Goal: Navigation & Orientation: Find specific page/section

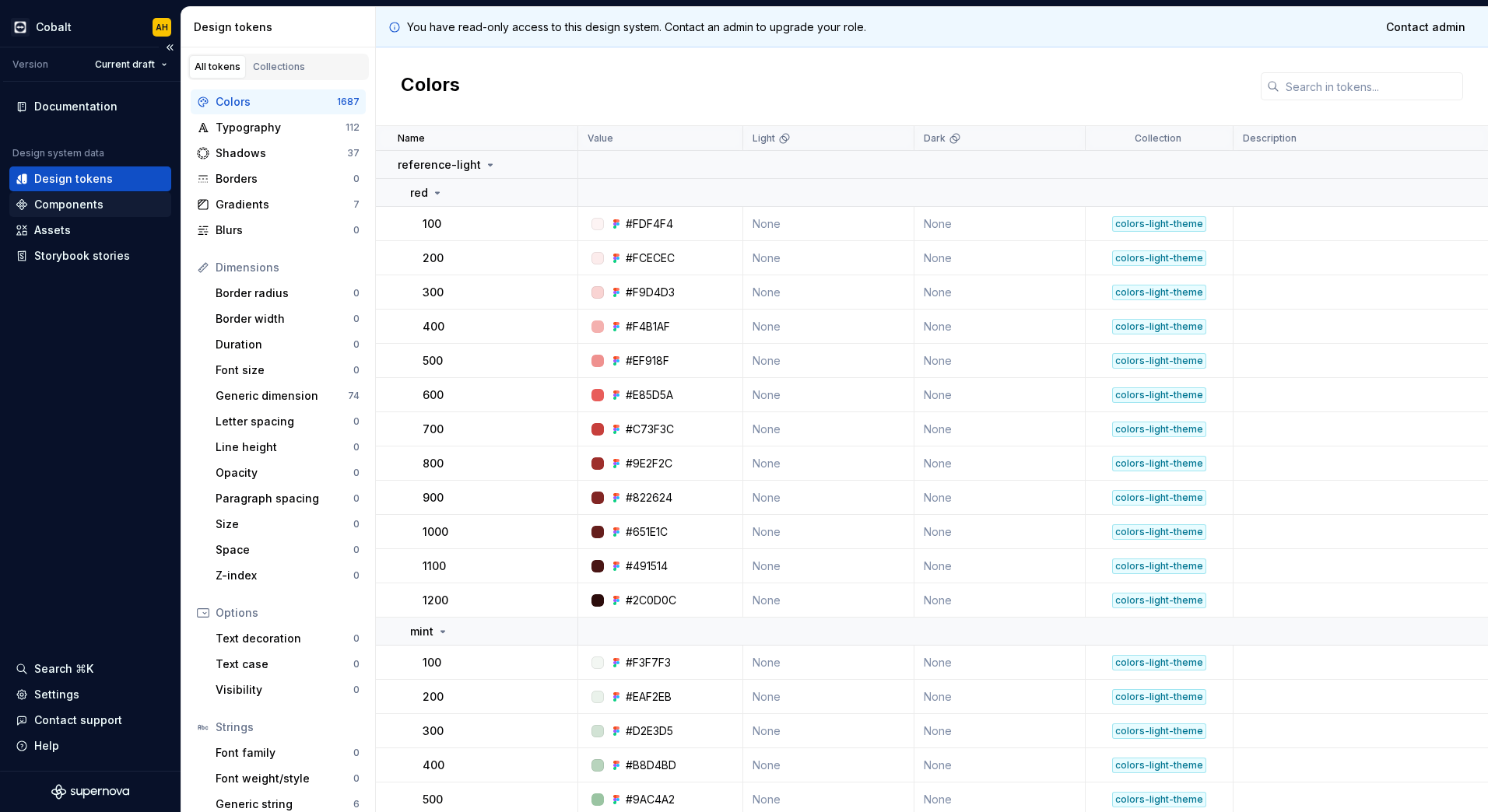
click at [71, 201] on div "Components" at bounding box center [69, 204] width 69 height 16
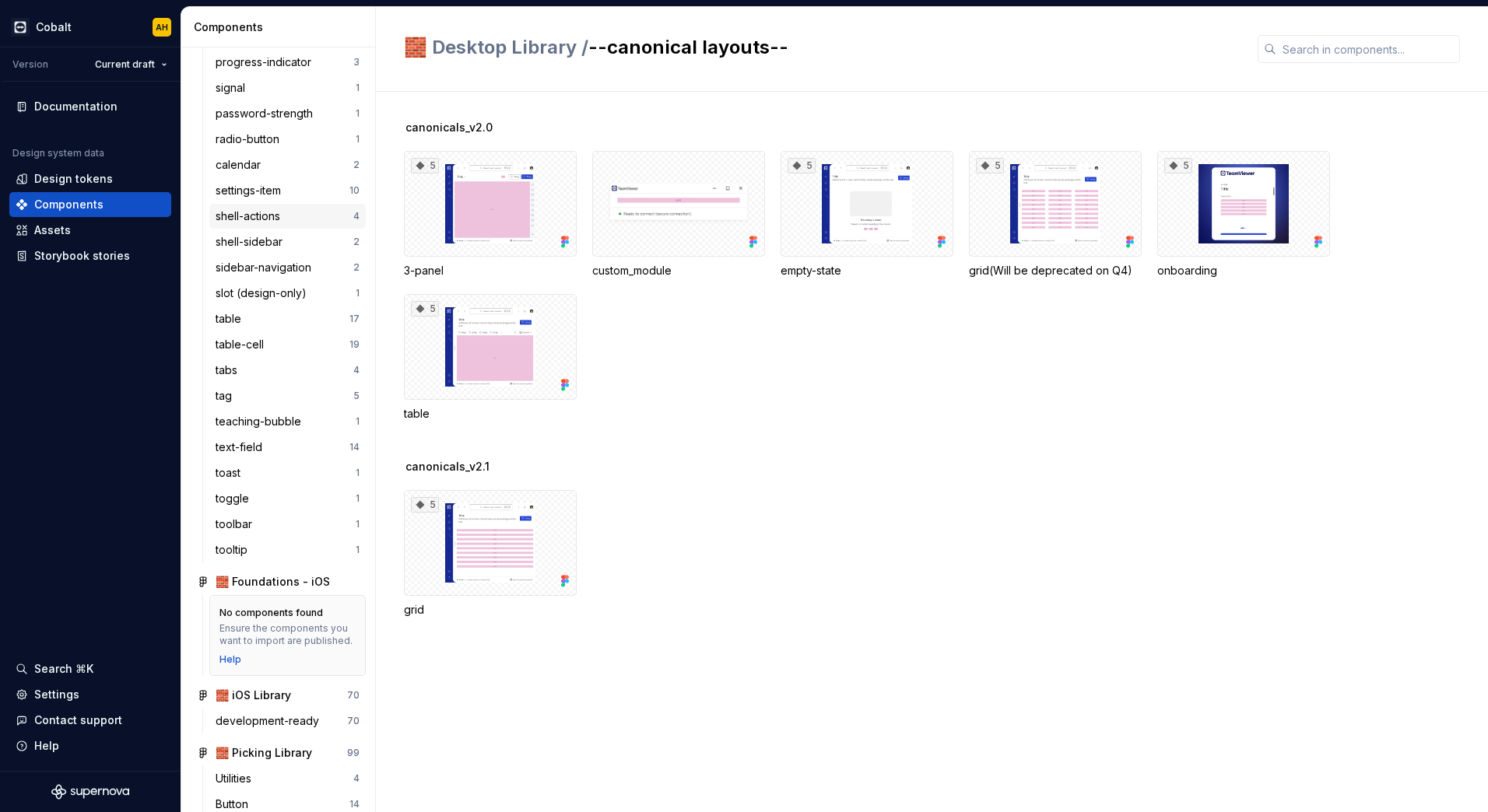
scroll to position [1789, 0]
click at [268, 442] on div "text-field" at bounding box center [241, 446] width 53 height 16
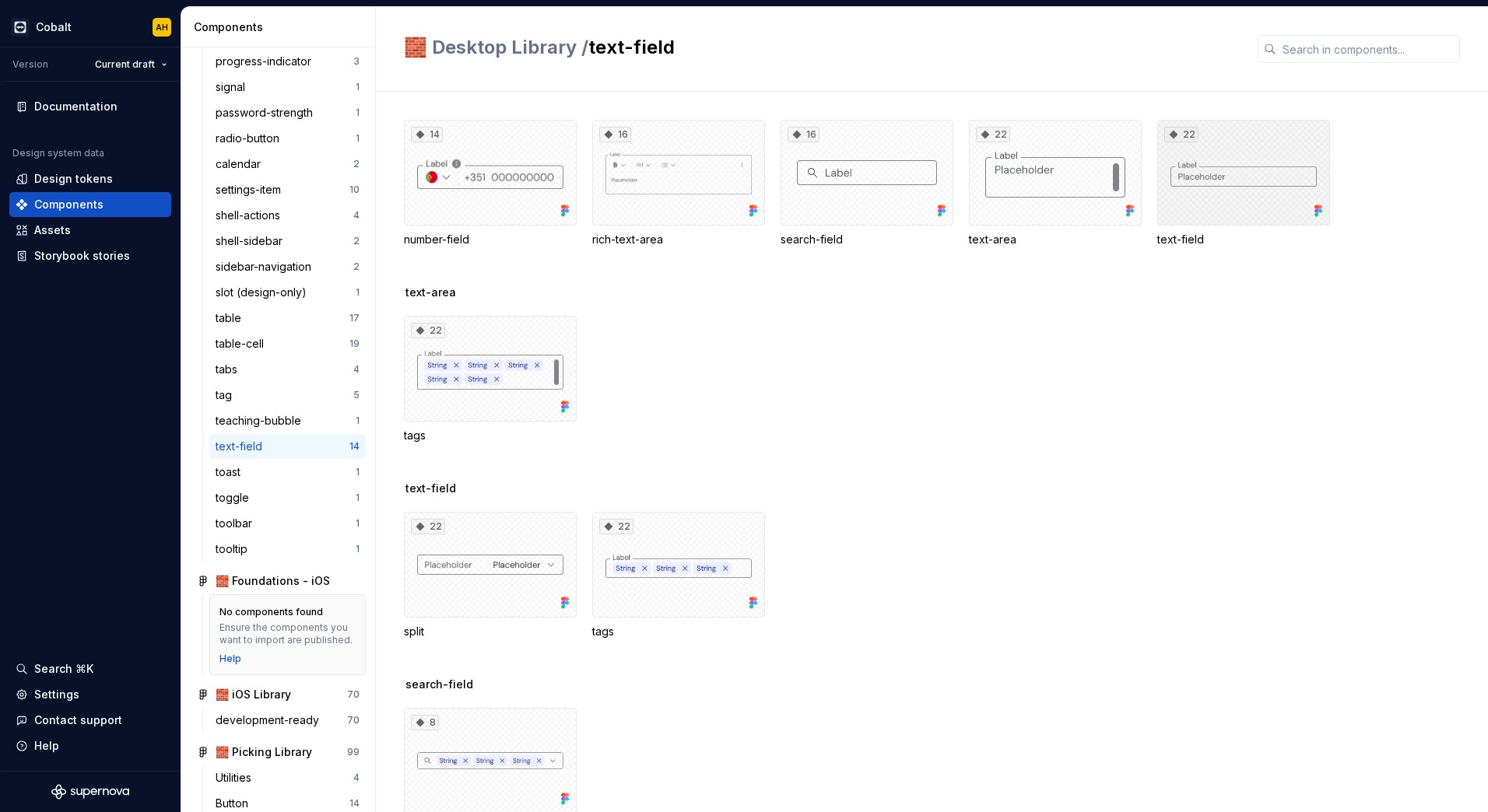
click at [1214, 168] on div "22" at bounding box center [1243, 172] width 173 height 106
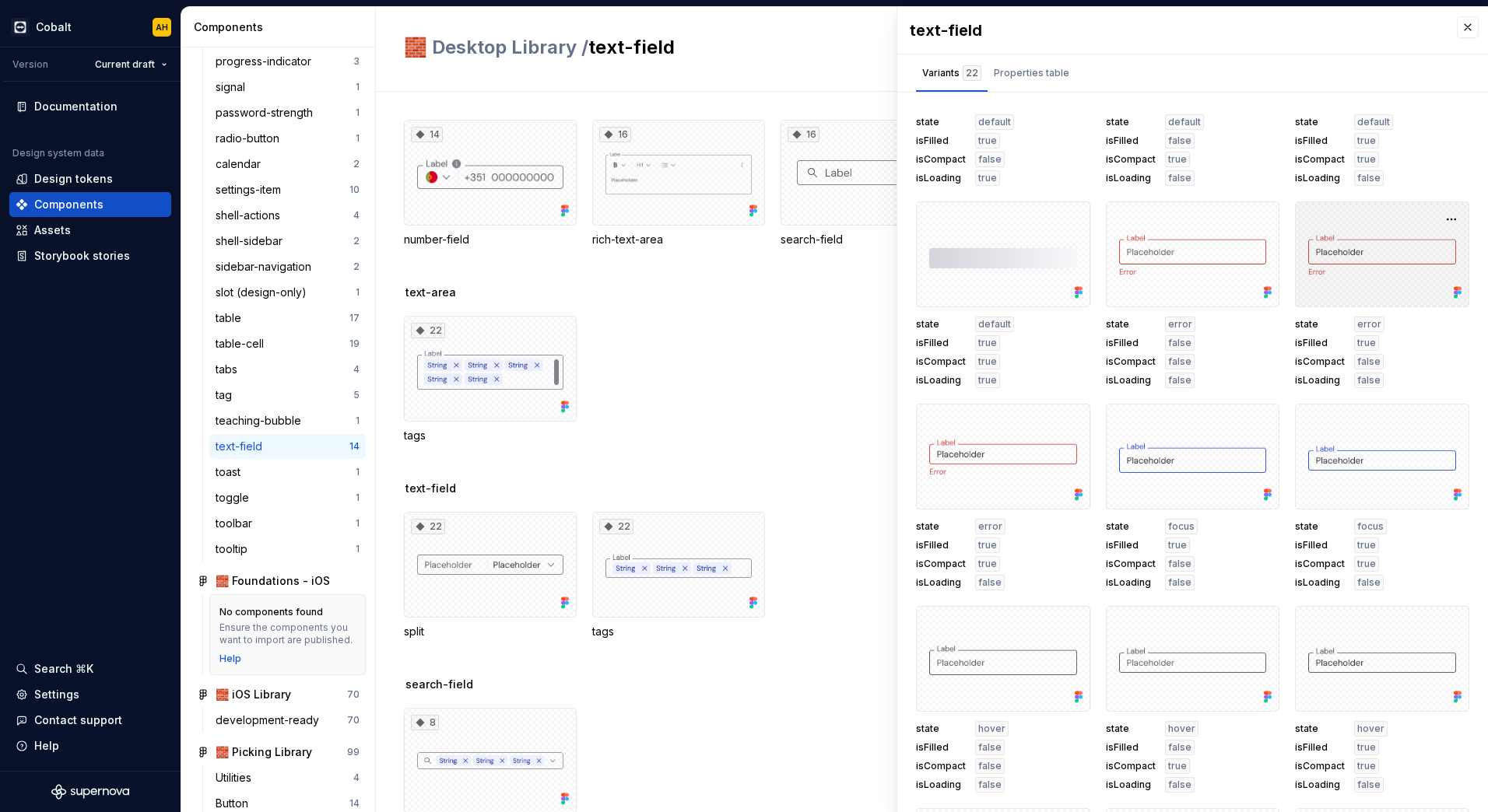
scroll to position [389, 0]
